Goal: Information Seeking & Learning: Learn about a topic

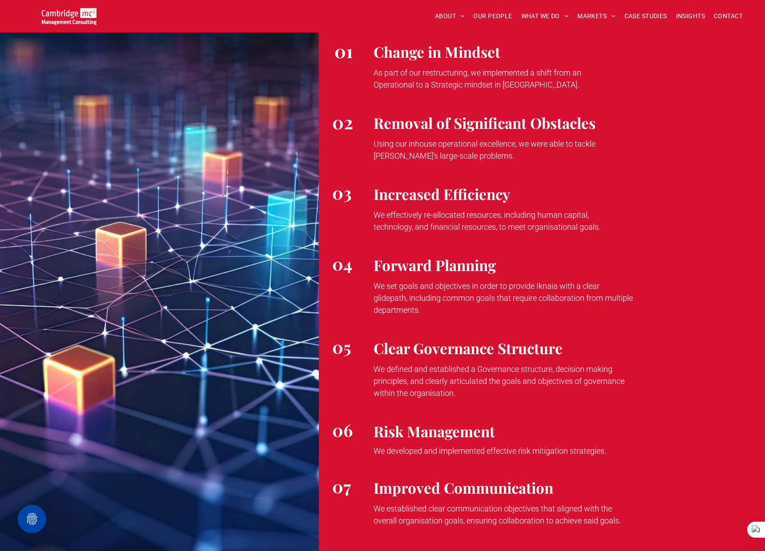
scroll to position [1654, 0]
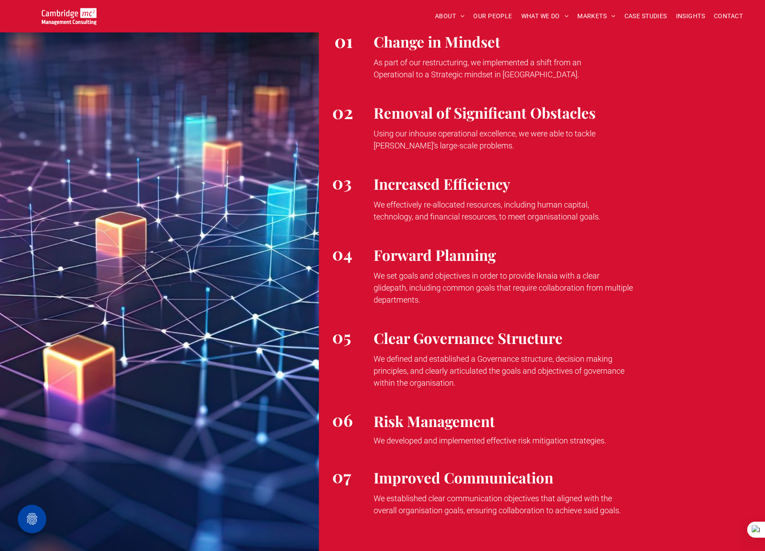
drag, startPoint x: 375, startPoint y: 366, endPoint x: 475, endPoint y: 402, distance: 106.4
click at [475, 400] on div "Clear Governance Structure We defined and established a Governance structure, d…" at bounding box center [559, 358] width 385 height 83
drag, startPoint x: 423, startPoint y: 285, endPoint x: 393, endPoint y: 290, distance: 30.7
click at [422, 285] on span "We set goals and objectives in order to provide Iknaia with a clear glidepath, …" at bounding box center [503, 287] width 259 height 33
drag, startPoint x: 377, startPoint y: 288, endPoint x: 415, endPoint y: 294, distance: 39.1
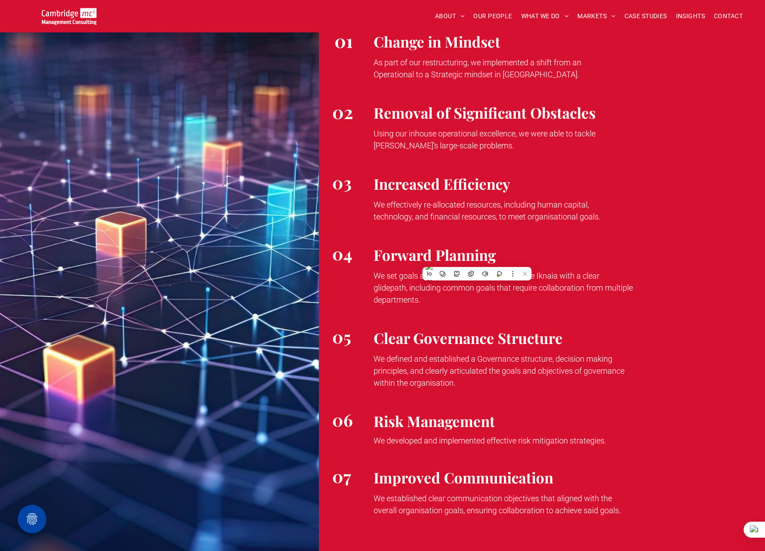
click at [405, 292] on span "We set goals and objectives in order to provide Iknaia with a clear glidepath, …" at bounding box center [503, 287] width 259 height 33
drag, startPoint x: 415, startPoint y: 294, endPoint x: 429, endPoint y: 300, distance: 14.7
click at [429, 301] on html "HOME HOME HOME ABOUT ABOUT US CHARITY ARMED FORCES COVENANT CAREERS PRESS RELEA…" at bounding box center [382, 238] width 765 height 3784
click at [442, 298] on span "We set goals and objectives in order to provide Iknaia with a clear glidepath, …" at bounding box center [503, 287] width 259 height 33
drag, startPoint x: 375, startPoint y: 287, endPoint x: 450, endPoint y: 308, distance: 77.7
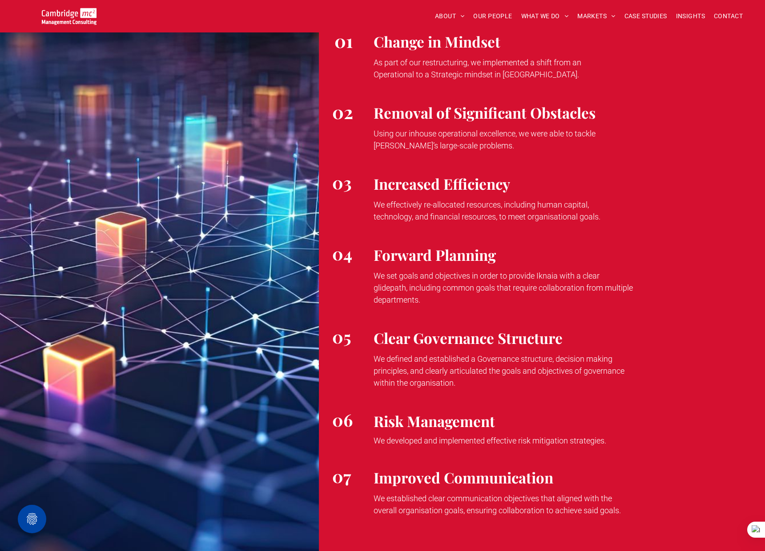
click at [450, 305] on span "We set goals and objectives in order to provide Iknaia with a clear glidepath, …" at bounding box center [503, 287] width 259 height 33
click at [378, 215] on span "We effectively re-allocated resources, including human capital, technology, and…" at bounding box center [487, 210] width 227 height 21
click at [375, 75] on span "As part of our restructuring, we implemented a shift from an Operational to a S…" at bounding box center [478, 68] width 208 height 21
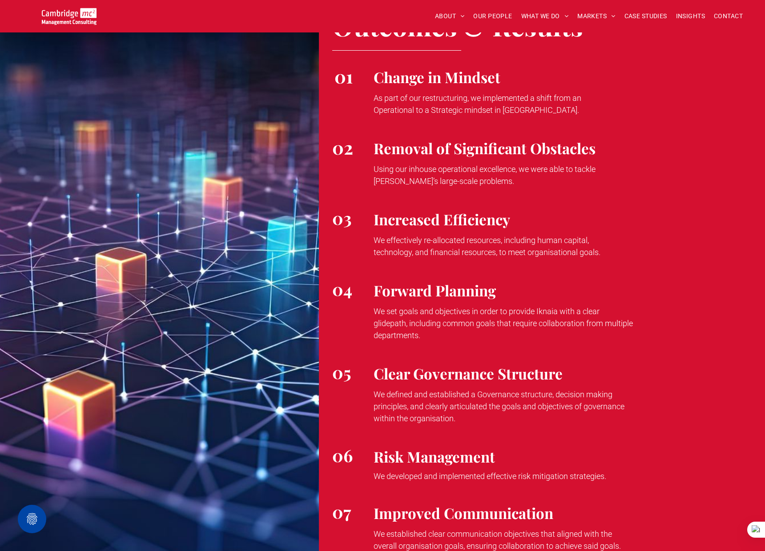
scroll to position [1617, 0]
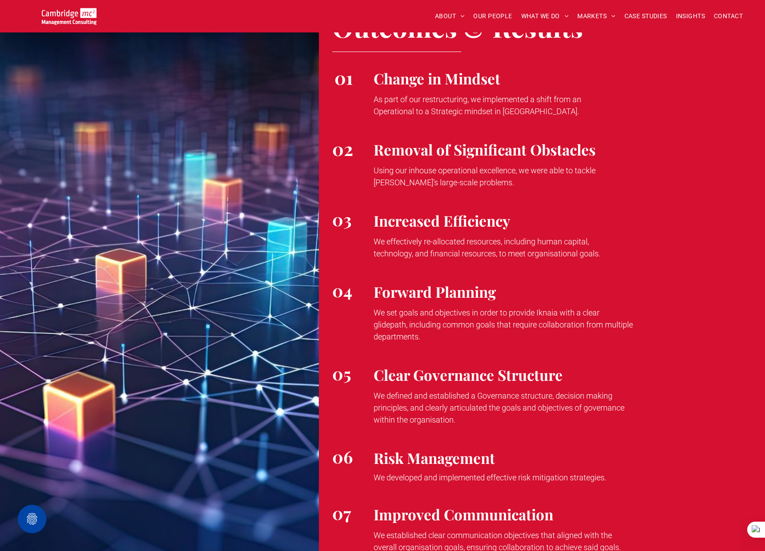
drag, startPoint x: 374, startPoint y: 113, endPoint x: 529, endPoint y: 129, distance: 155.5
click at [529, 117] on p "As part of our restructuring, we implemented a shift from an Operational to a S…" at bounding box center [496, 105] width 244 height 24
click at [393, 410] on span "We defined and established a Governance structure, decision making principles, …" at bounding box center [499, 407] width 251 height 33
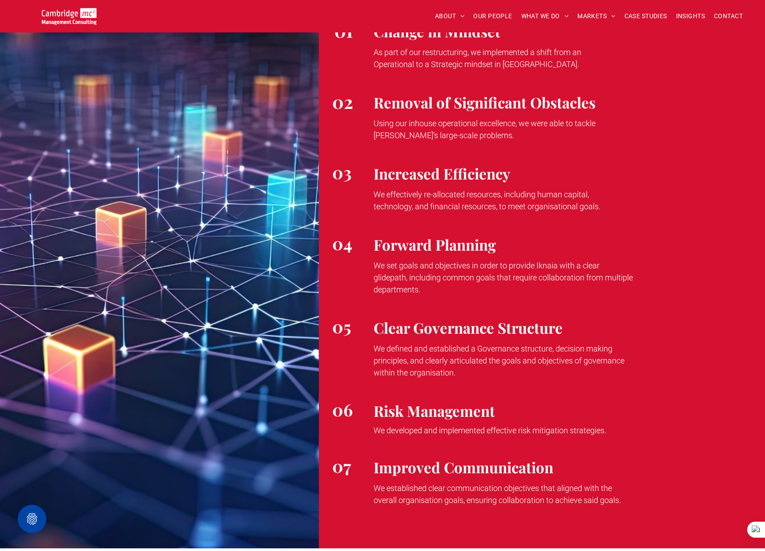
scroll to position [1667, 0]
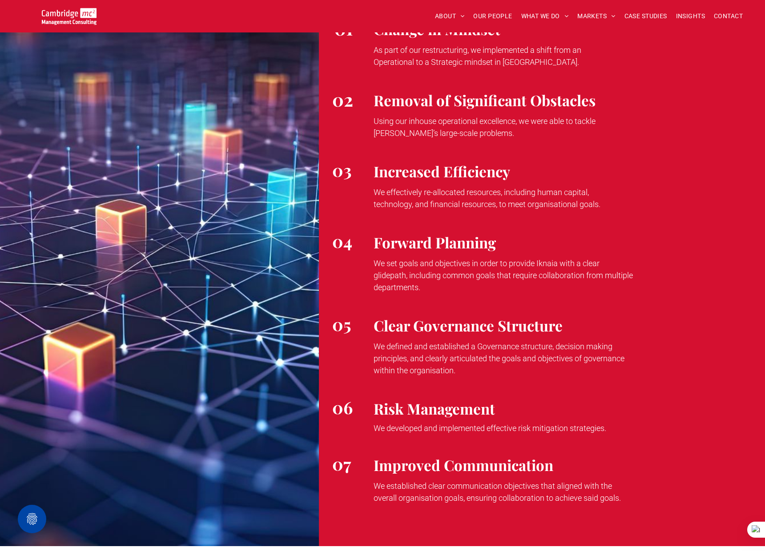
drag, startPoint x: 377, startPoint y: 497, endPoint x: 625, endPoint y: 511, distance: 248.5
click at [625, 504] on p "We established clear communication objectives that aligned with the overall org…" at bounding box center [504, 492] width 260 height 24
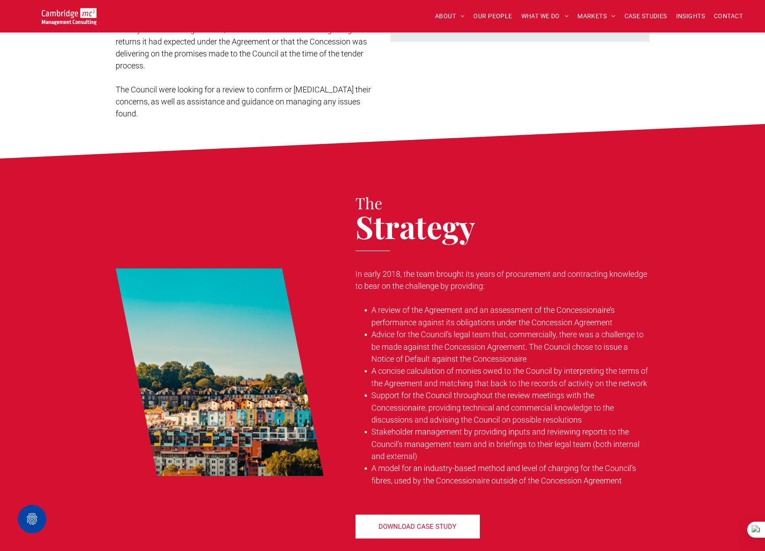
scroll to position [467, 0]
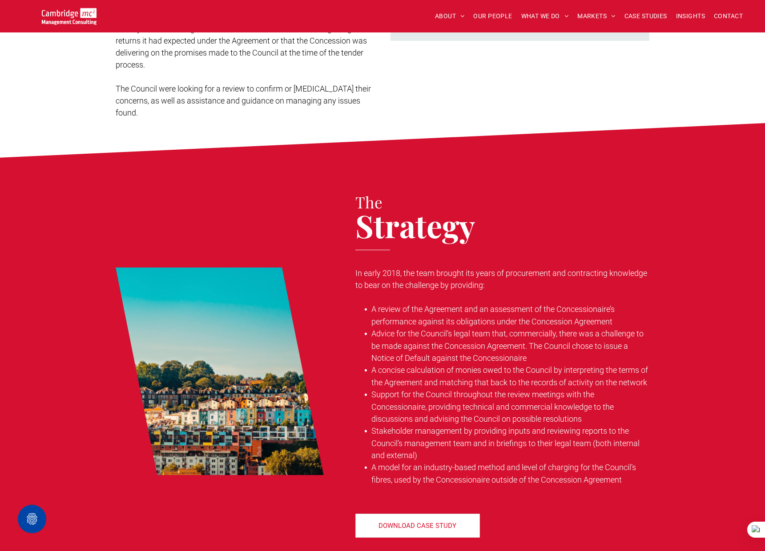
drag, startPoint x: 372, startPoint y: 394, endPoint x: 596, endPoint y: 414, distance: 225.0
click at [596, 414] on li "Support for the Council throughout the review meetings with the Concessionaire,…" at bounding box center [510, 407] width 278 height 36
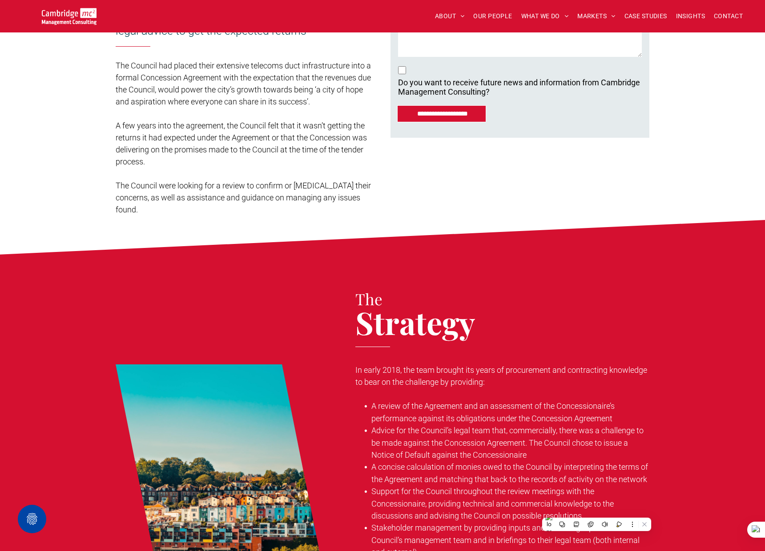
click at [496, 169] on div "**********" at bounding box center [515, 28] width 267 height 383
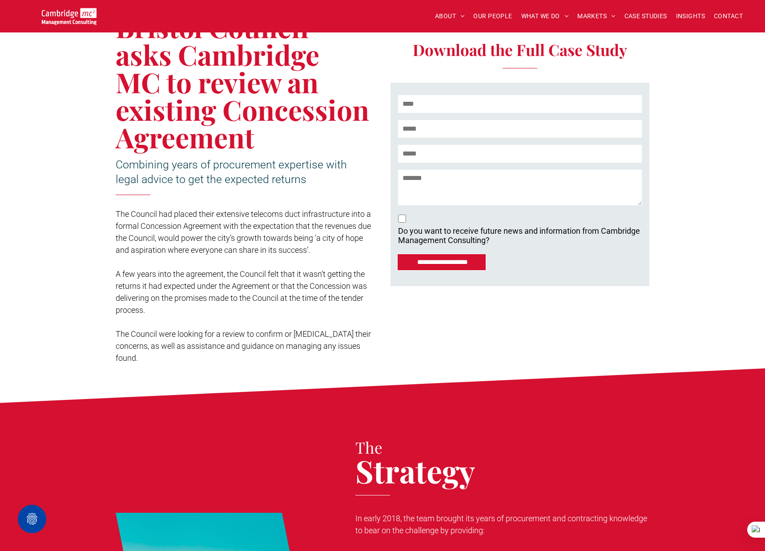
scroll to position [0, 0]
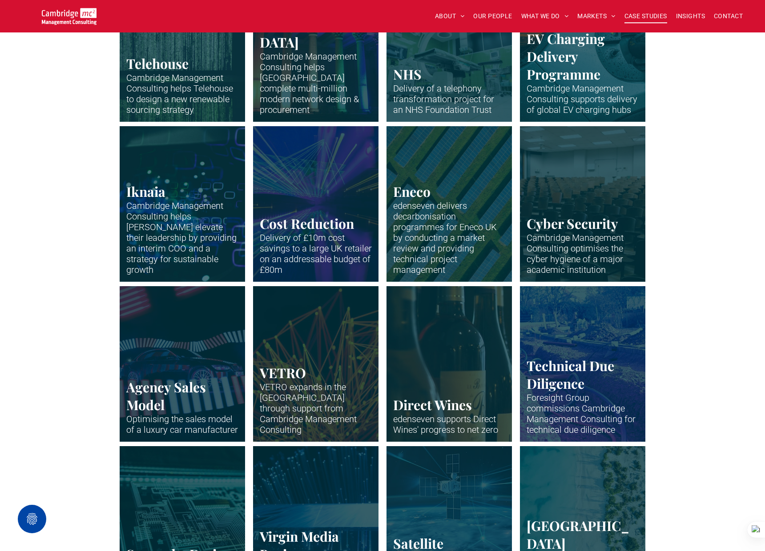
scroll to position [820, 0]
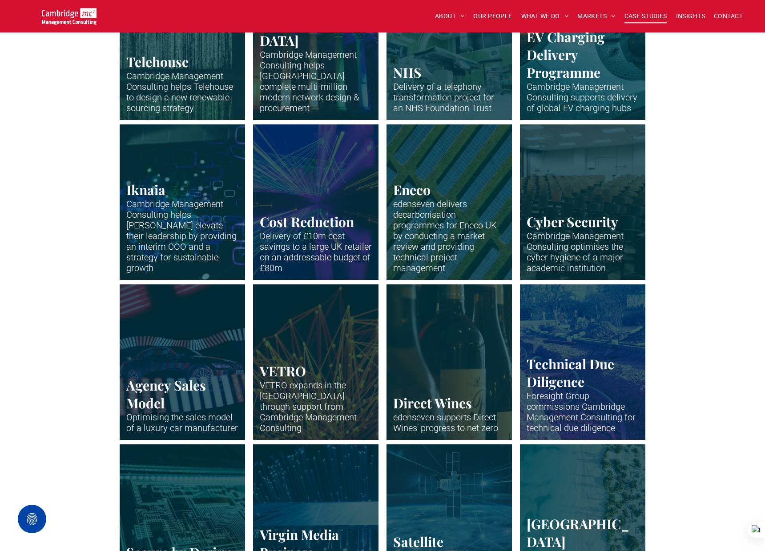
click at [565, 175] on link "Neon abstract" at bounding box center [582, 202] width 133 height 165
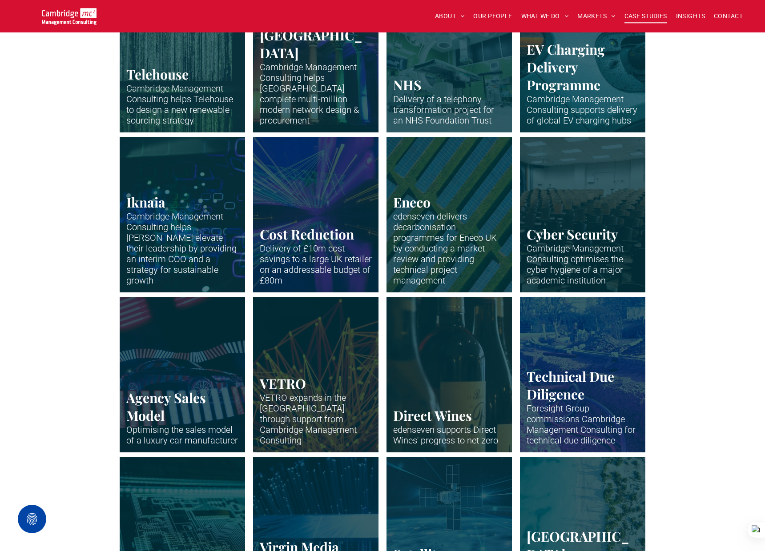
scroll to position [798, 0]
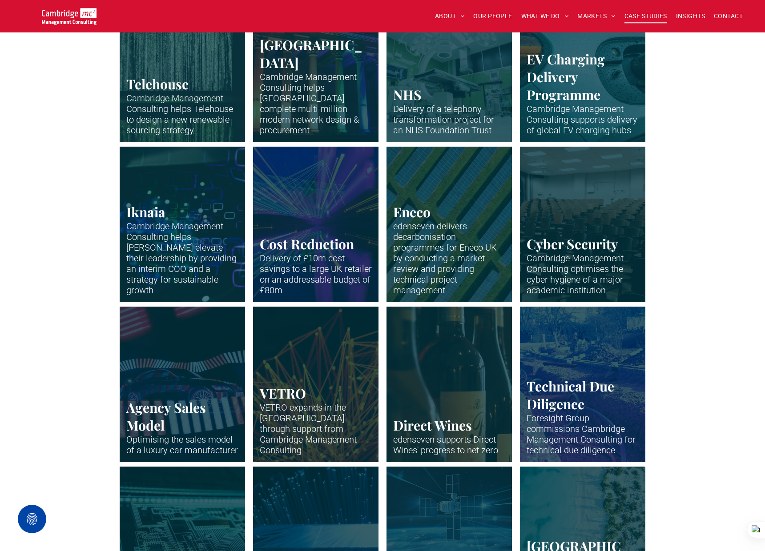
click at [594, 96] on link "Office building of PageGroup in Madison Avenue, New York" at bounding box center [582, 64] width 133 height 165
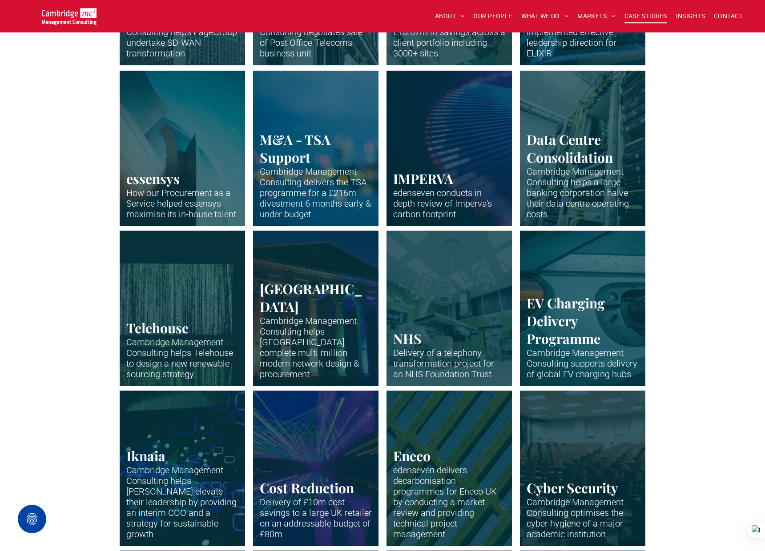
scroll to position [533, 0]
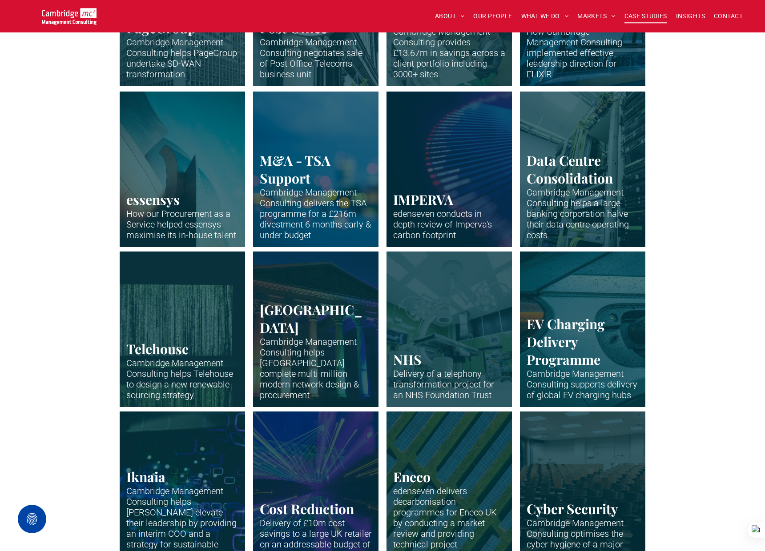
click at [284, 181] on link "Supply Chain" at bounding box center [315, 169] width 133 height 165
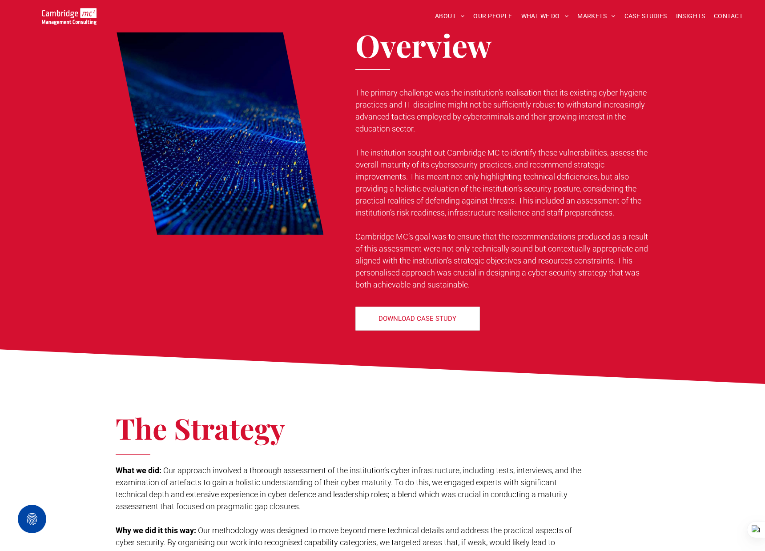
scroll to position [709, 0]
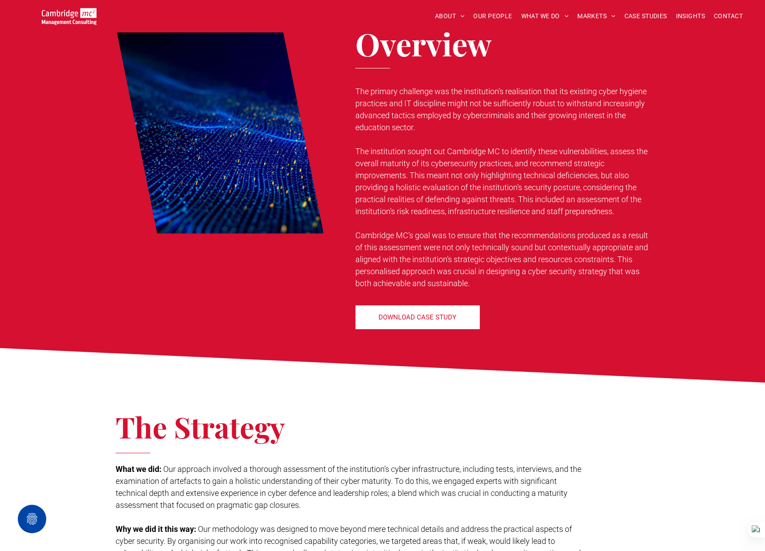
drag, startPoint x: 357, startPoint y: 150, endPoint x: 515, endPoint y: 201, distance: 166.2
click at [515, 201] on span "The institution sought out Cambridge MC to identify these vulnerabilities, asse…" at bounding box center [501, 181] width 292 height 69
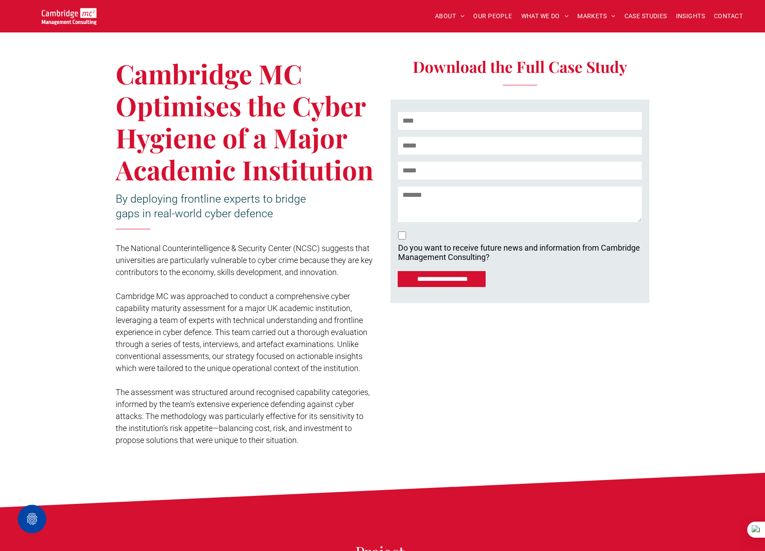
scroll to position [177, 0]
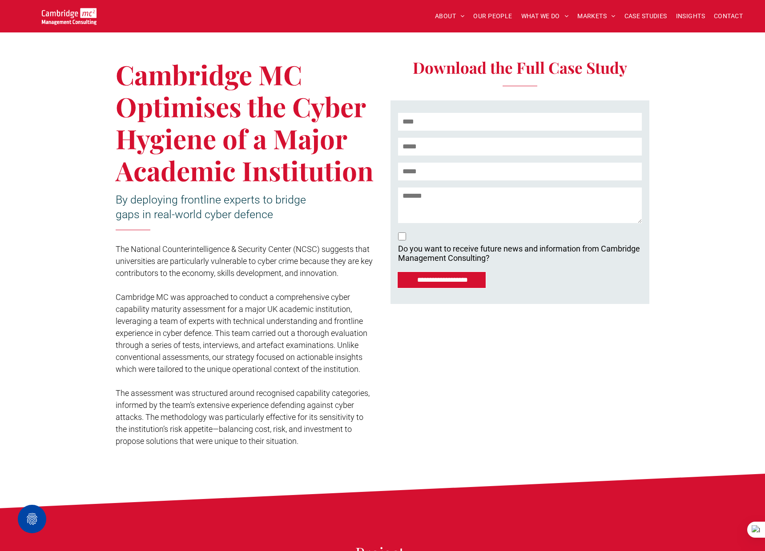
drag, startPoint x: 122, startPoint y: 75, endPoint x: 368, endPoint y: 168, distance: 263.1
click at [368, 168] on span "Cambridge MC Optimises the Cyber Hygiene of a Major Academic Institution" at bounding box center [245, 122] width 258 height 132
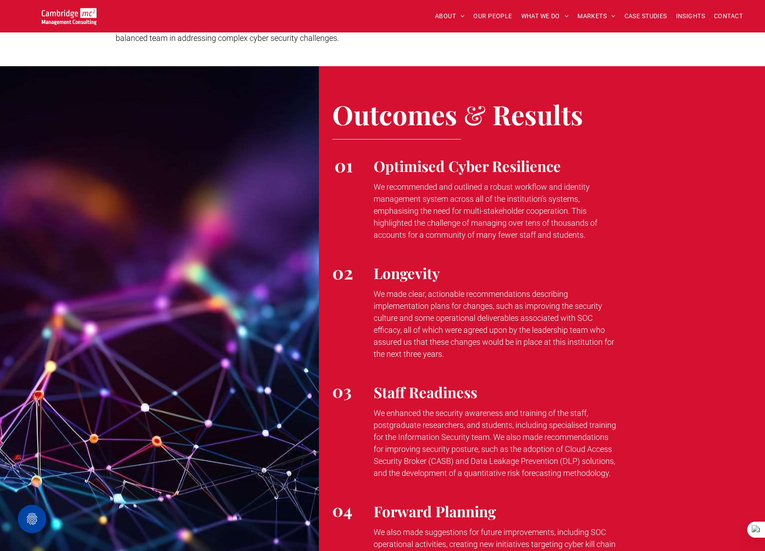
scroll to position [1641, 0]
click at [375, 186] on span "We recommended and outlined a robust workflow and identity management system ac…" at bounding box center [486, 210] width 224 height 57
drag, startPoint x: 374, startPoint y: 292, endPoint x: 494, endPoint y: 351, distance: 133.3
click at [494, 351] on p "We made clear, actionable recommendations describing implementation plans for c…" at bounding box center [496, 324] width 244 height 72
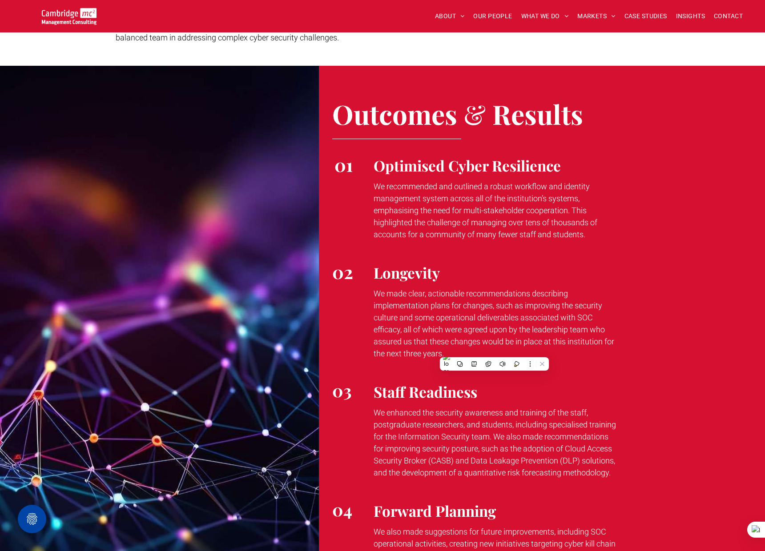
drag, startPoint x: 375, startPoint y: 185, endPoint x: 623, endPoint y: 231, distance: 252.1
click at [623, 231] on div "Optimised Cyber Resilience We recommended and outlined a robust workflow and id…" at bounding box center [559, 198] width 385 height 107
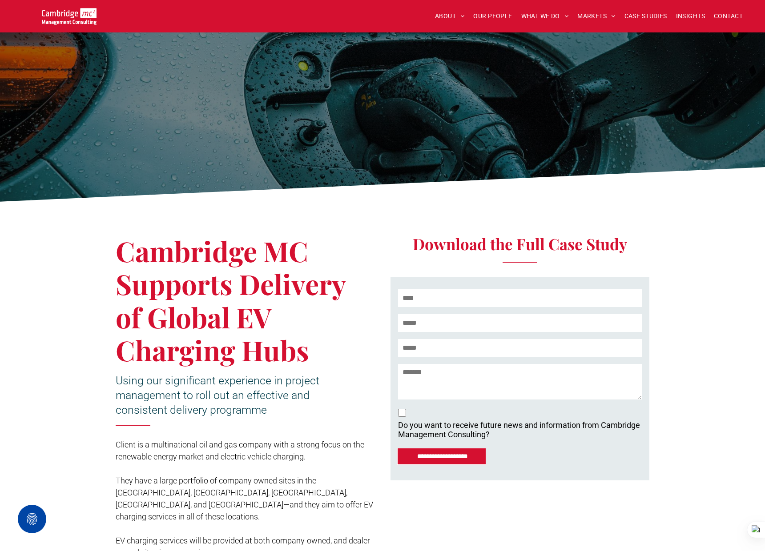
scroll to position [172, 0]
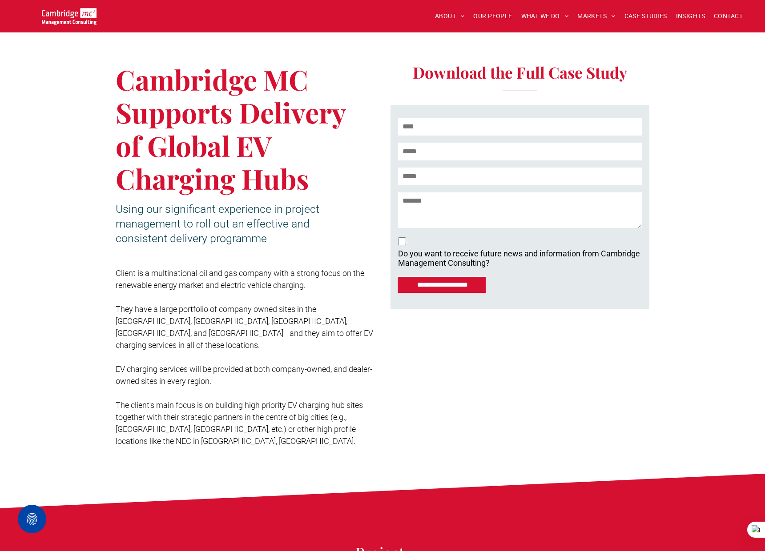
drag, startPoint x: 121, startPoint y: 84, endPoint x: 309, endPoint y: 173, distance: 207.7
click at [309, 173] on h1 "Cambridge MC Supports Delivery of Global EV Charging Hubs" at bounding box center [245, 129] width 259 height 133
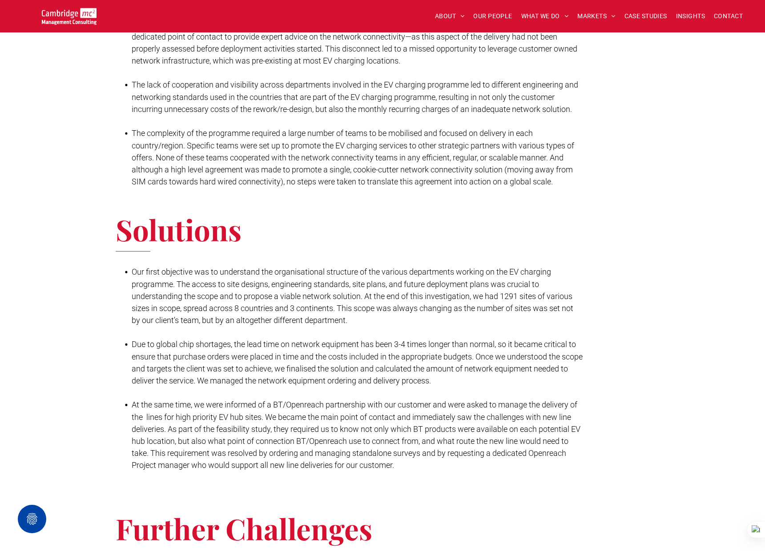
scroll to position [1176, 0]
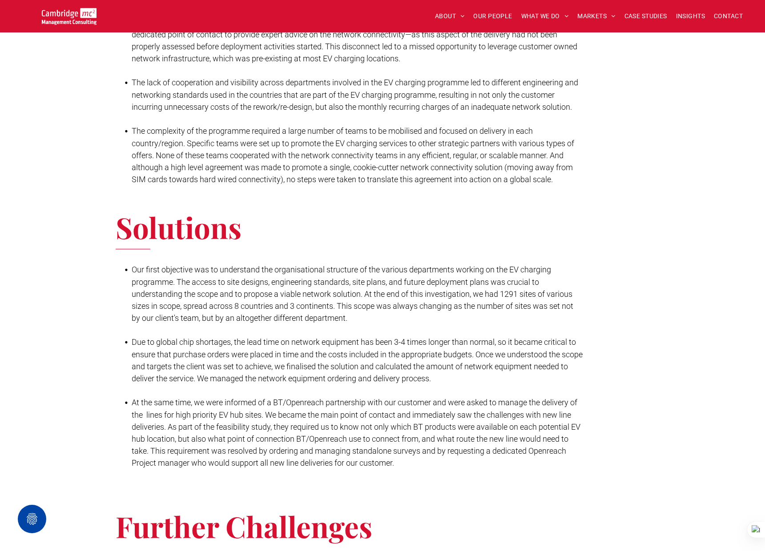
drag, startPoint x: 133, startPoint y: 118, endPoint x: 440, endPoint y: 128, distance: 307.9
click at [440, 128] on span "The complexity of the programme required a large number of teams to be mobilise…" at bounding box center [353, 155] width 443 height 58
click at [291, 265] on span "Our first objective was to understand the organisational structure of the vario…" at bounding box center [353, 294] width 442 height 58
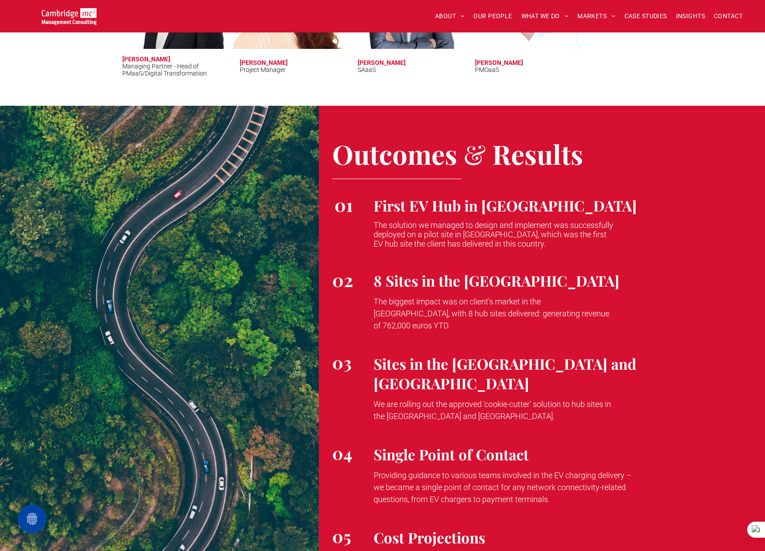
scroll to position [2214, 0]
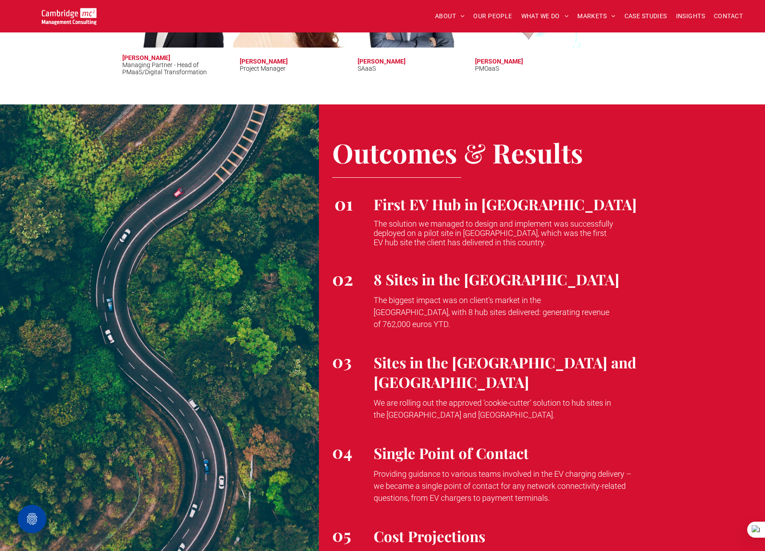
drag, startPoint x: 374, startPoint y: 210, endPoint x: 557, endPoint y: 228, distance: 183.7
click at [557, 228] on p "The solution we managed to design and implement was successfully deployed on a …" at bounding box center [496, 233] width 244 height 28
drag, startPoint x: 374, startPoint y: 431, endPoint x: 552, endPoint y: 451, distance: 179.0
click at [552, 468] on p "Providing guidance to various teams involved in the EV charging delivery – we b…" at bounding box center [504, 486] width 260 height 36
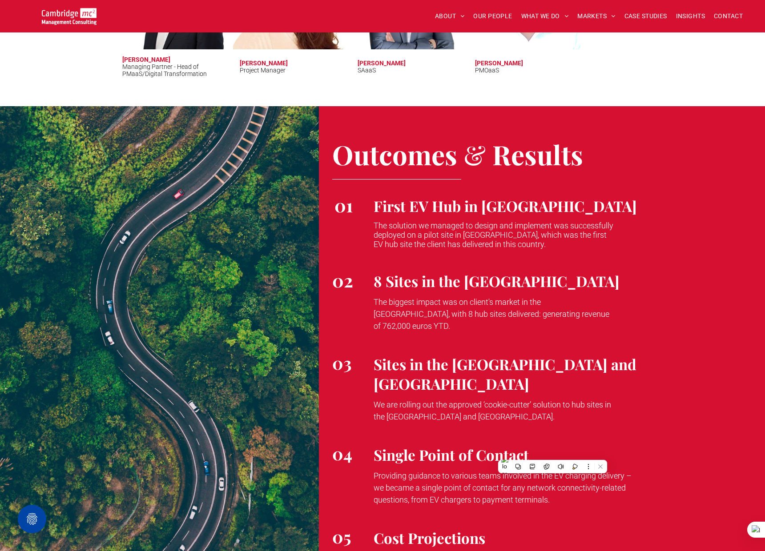
scroll to position [2212, 0]
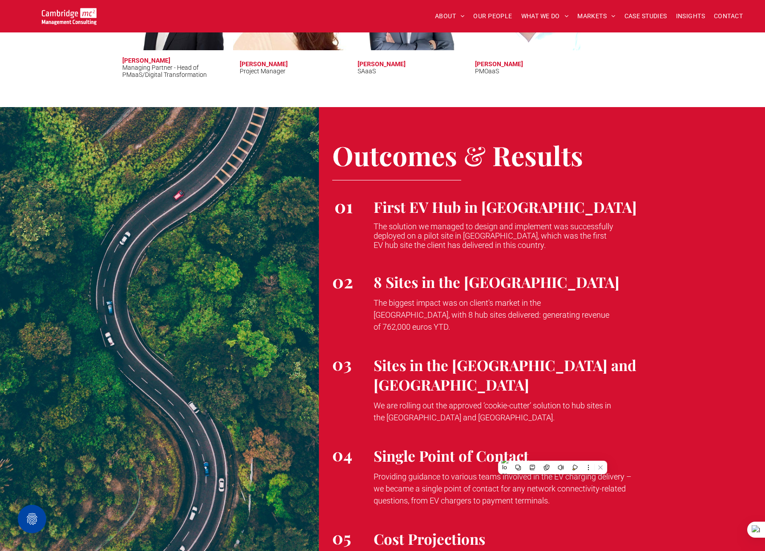
click at [383, 529] on span "Cost Projections" at bounding box center [430, 539] width 112 height 20
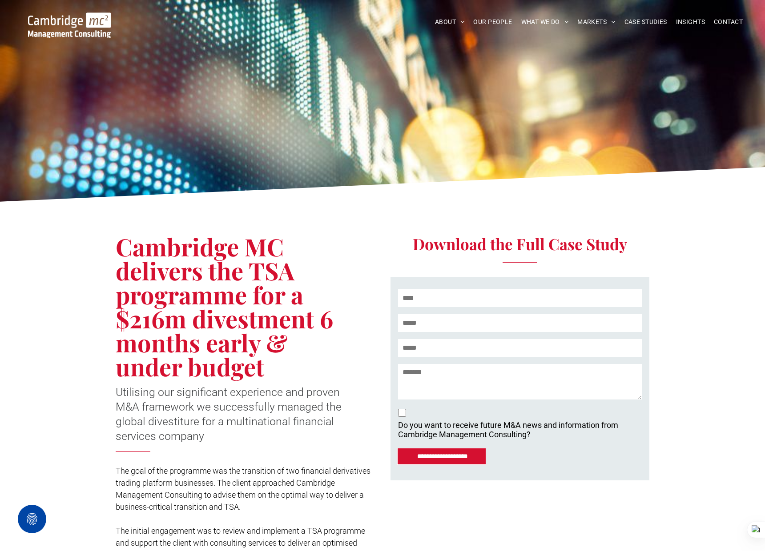
drag, startPoint x: 117, startPoint y: 245, endPoint x: 288, endPoint y: 356, distance: 204.3
click at [288, 356] on h1 "Cambridge MC delivers the TSA programme for a $216m divestment 6 months early &…" at bounding box center [230, 307] width 229 height 144
